Goal: Understand process/instructions: Learn how to perform a task or action

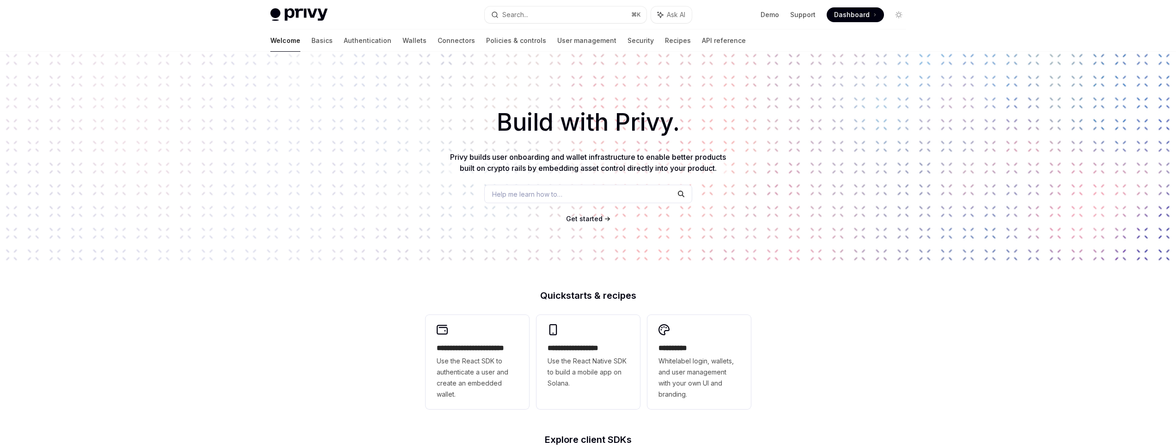
click at [855, 14] on span "Dashboard" at bounding box center [852, 14] width 36 height 9
click at [402, 41] on link "Wallets" at bounding box center [414, 41] width 24 height 22
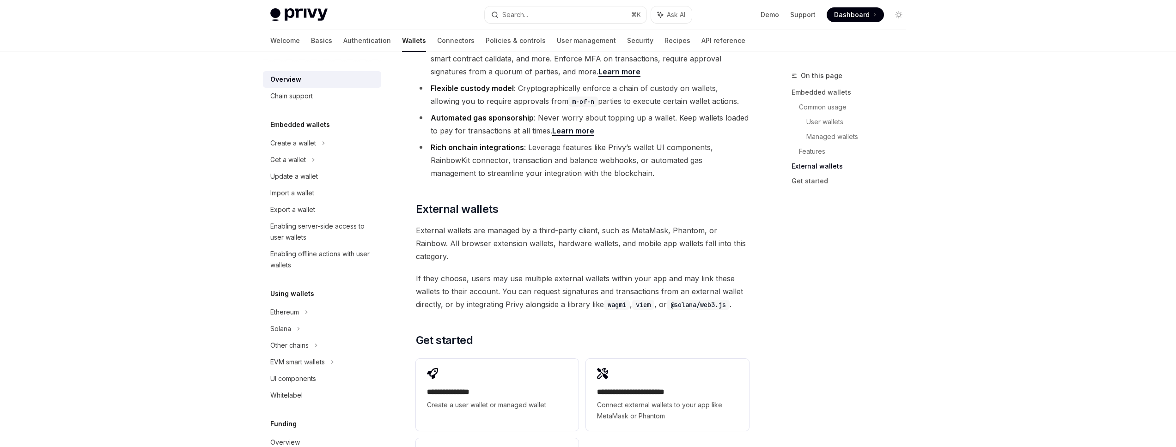
scroll to position [1244, 0]
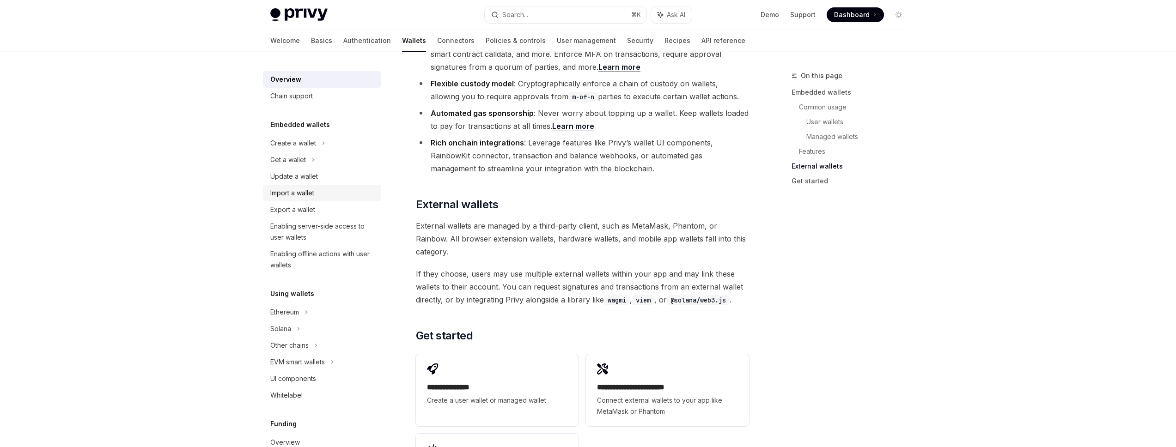
click at [304, 189] on div "Import a wallet" at bounding box center [292, 193] width 44 height 11
type textarea "*"
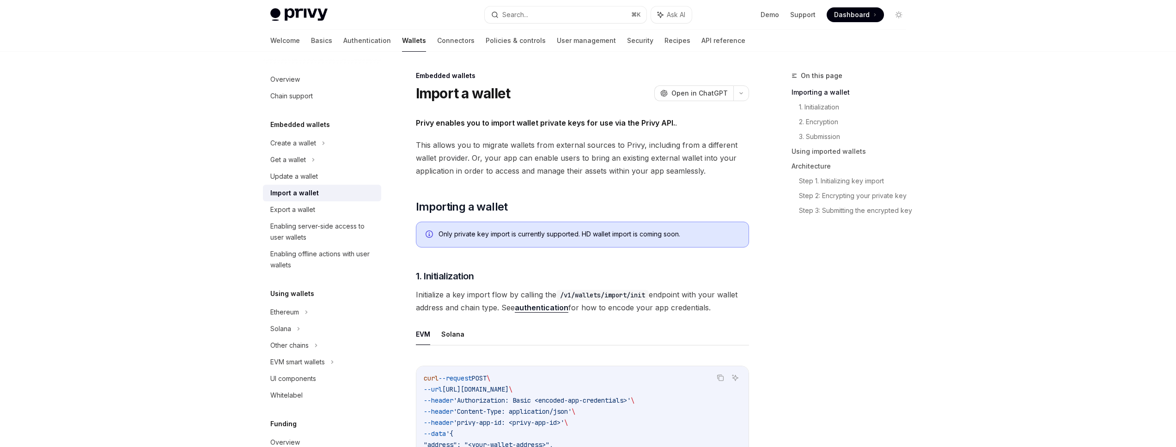
scroll to position [307, 0]
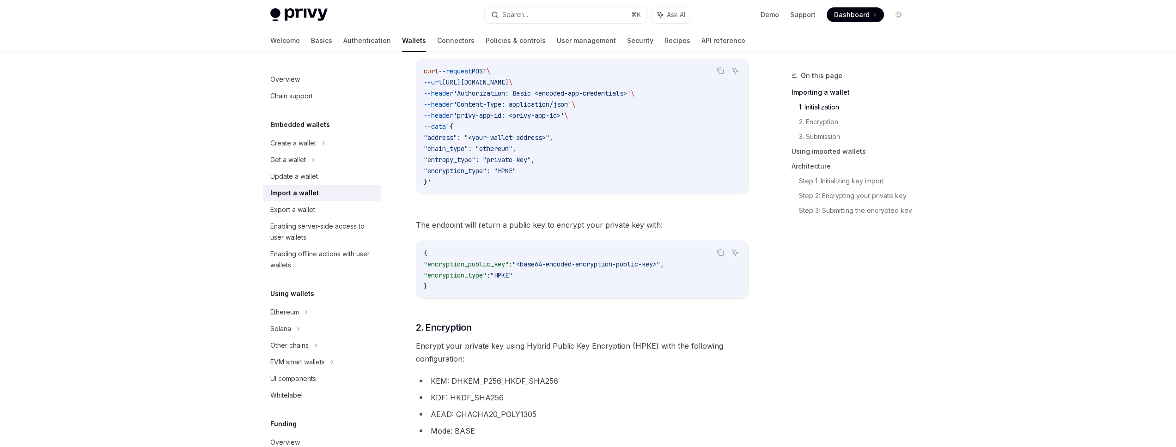
click at [760, 22] on div "Privy Docs home page Search... ⌘ K Ask AI Demo Support Dashboard Dashboard Sear…" at bounding box center [588, 15] width 636 height 30
click at [775, 11] on link "Demo" at bounding box center [769, 14] width 18 height 9
